Goal: Find specific page/section: Find specific page/section

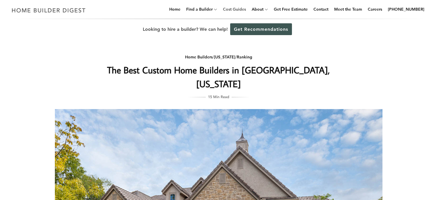
click at [244, 9] on link "Cost Guides" at bounding box center [235, 9] width 28 height 18
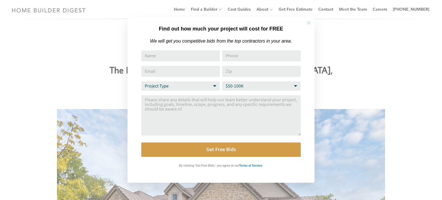
click at [308, 22] on icon at bounding box center [308, 23] width 6 height 6
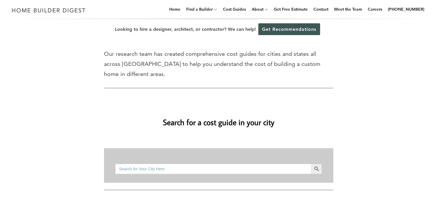
click at [139, 164] on input "Search for:" at bounding box center [213, 169] width 196 height 10
click at [129, 164] on input "olathe kansas" at bounding box center [213, 169] width 196 height 10
type input "olathe, kansas"
click at [318, 166] on icon "Search" at bounding box center [316, 168] width 5 height 5
